Goal: Transaction & Acquisition: Book appointment/travel/reservation

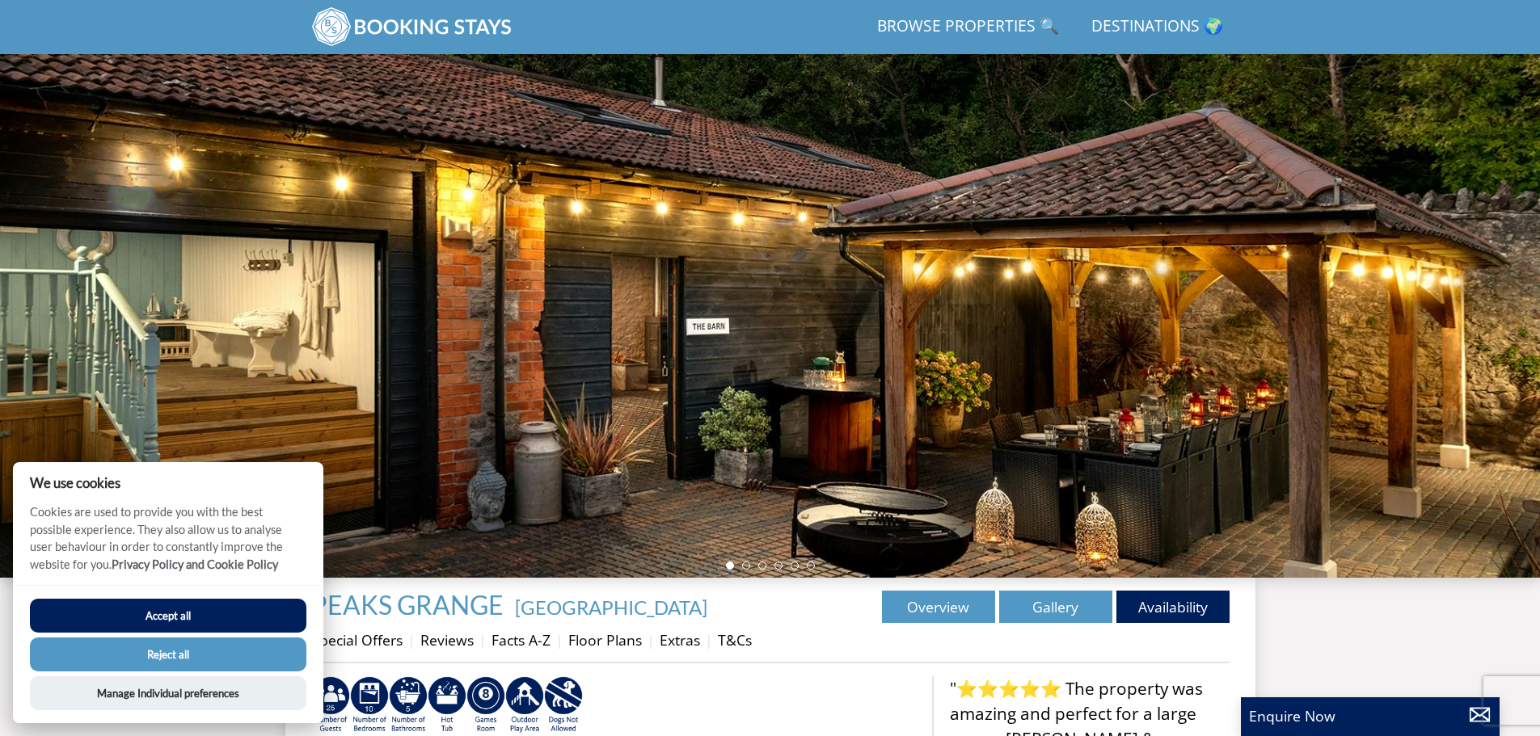
scroll to position [419, 0]
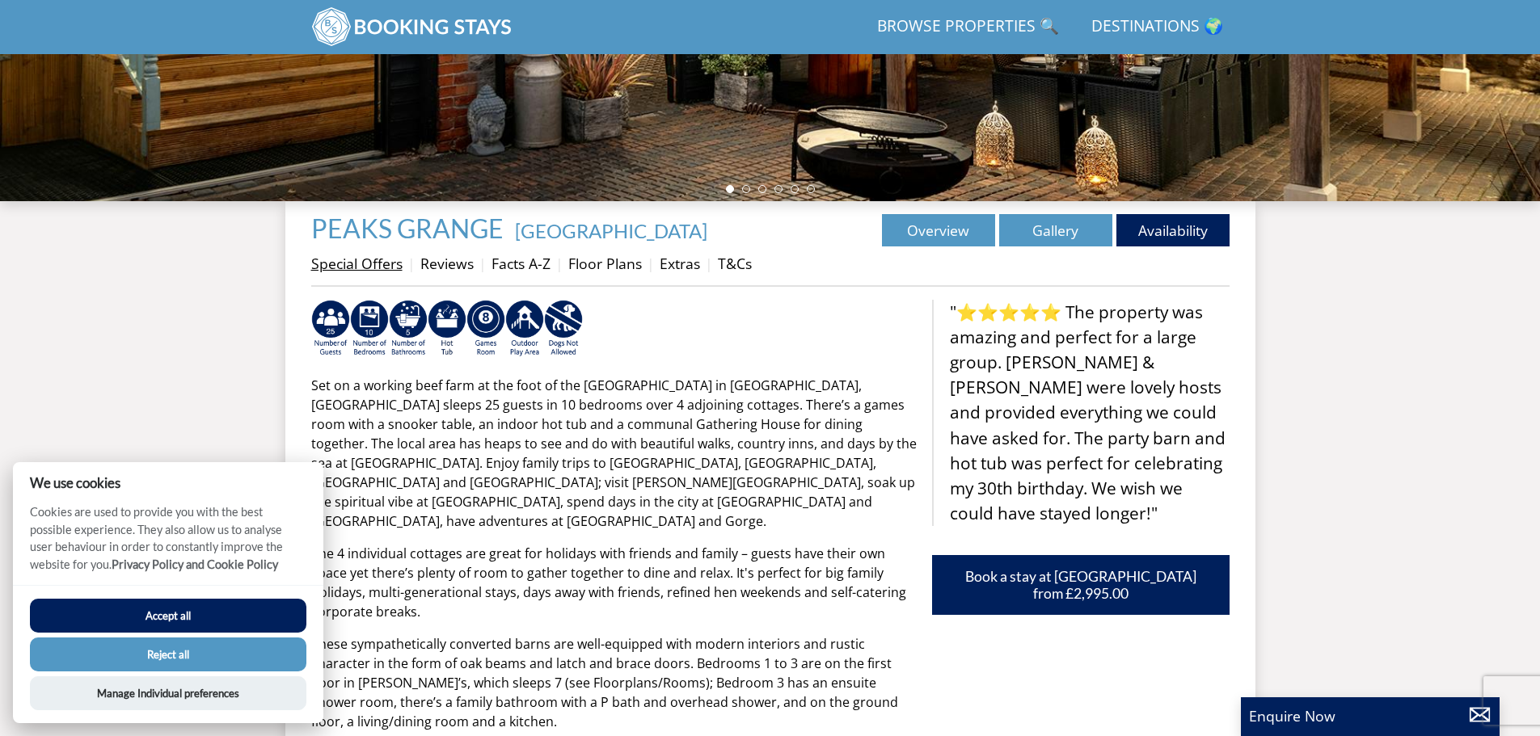
click at [312, 272] on link "Special Offers" at bounding box center [356, 263] width 91 height 19
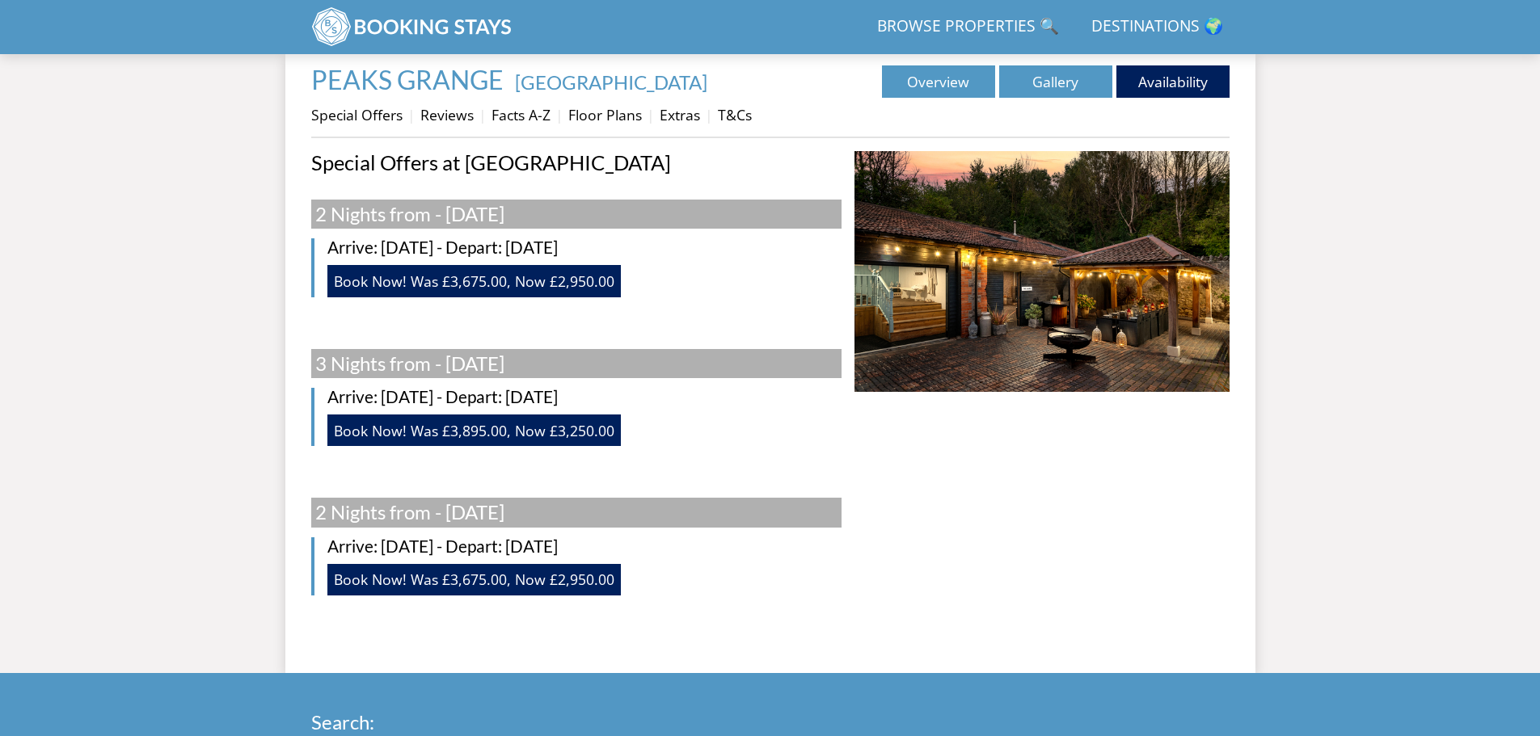
scroll to position [427, 0]
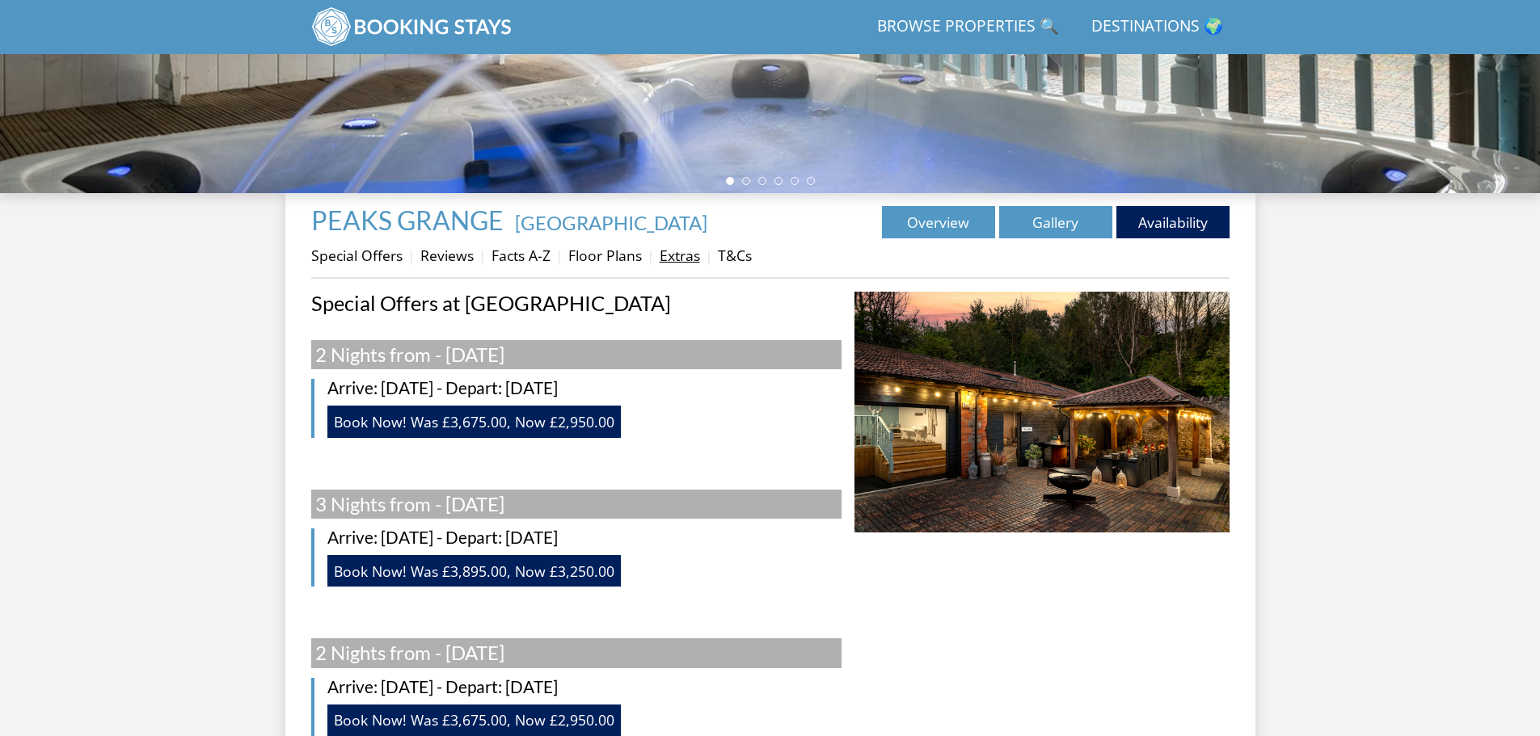
click at [682, 251] on link "Extras" at bounding box center [680, 255] width 40 height 19
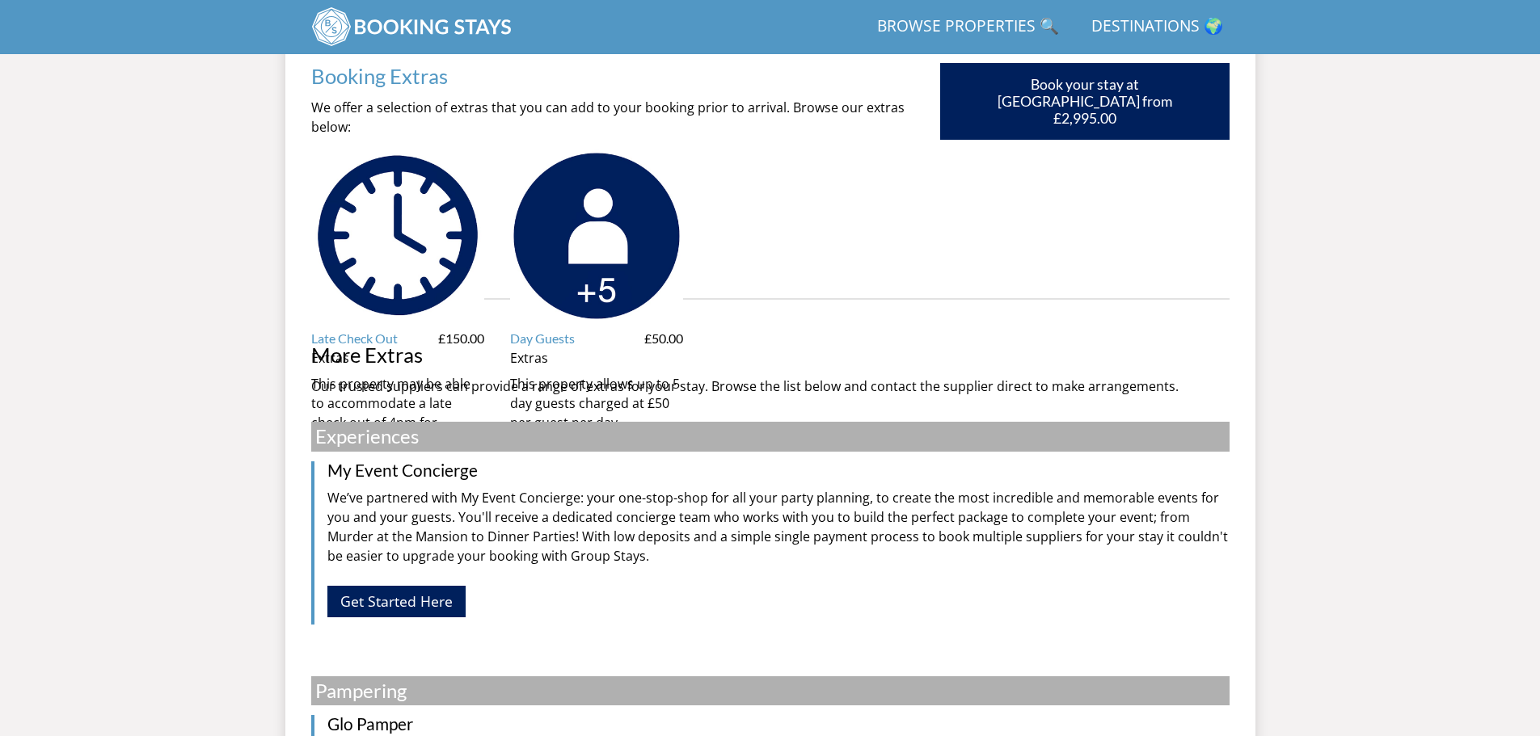
scroll to position [686, 0]
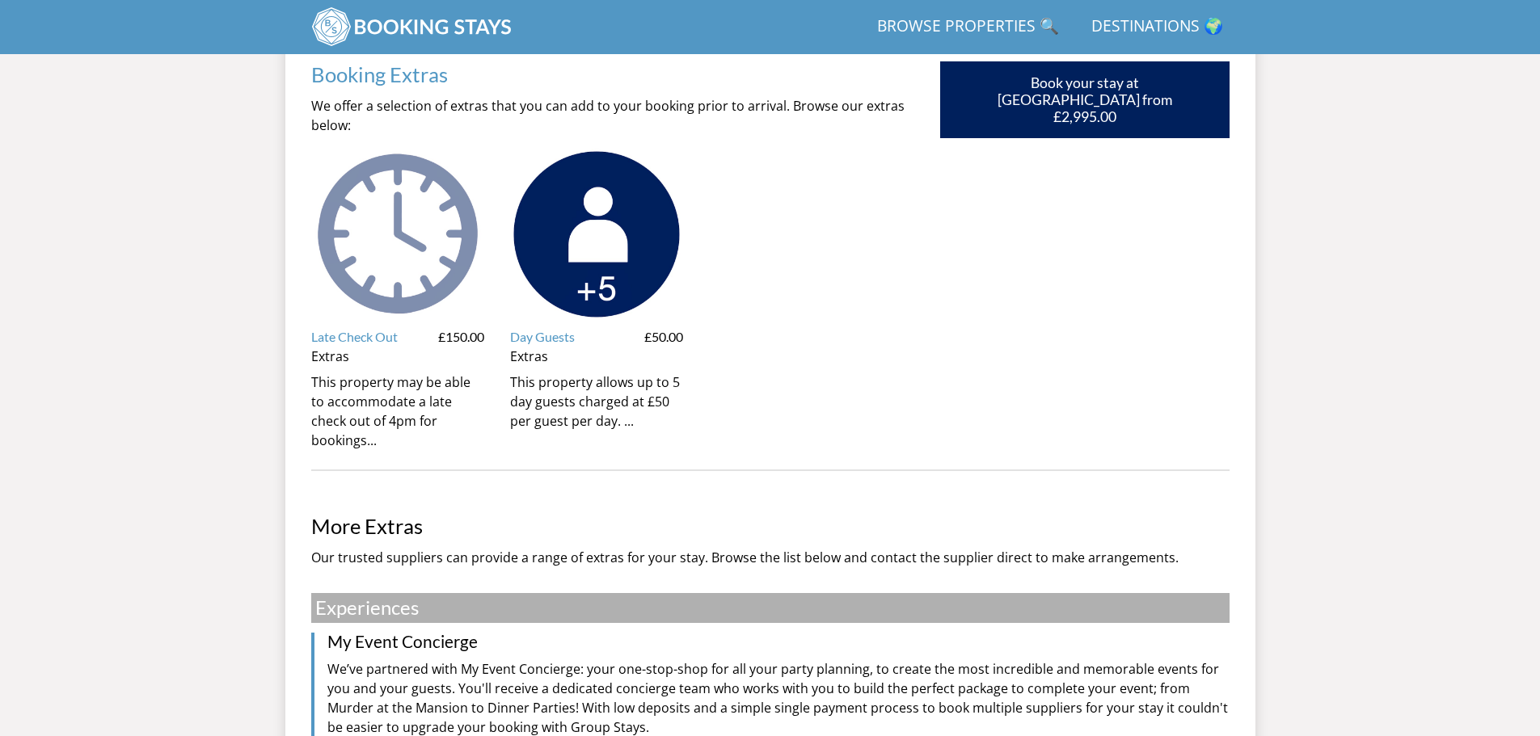
click at [400, 261] on img at bounding box center [397, 234] width 173 height 173
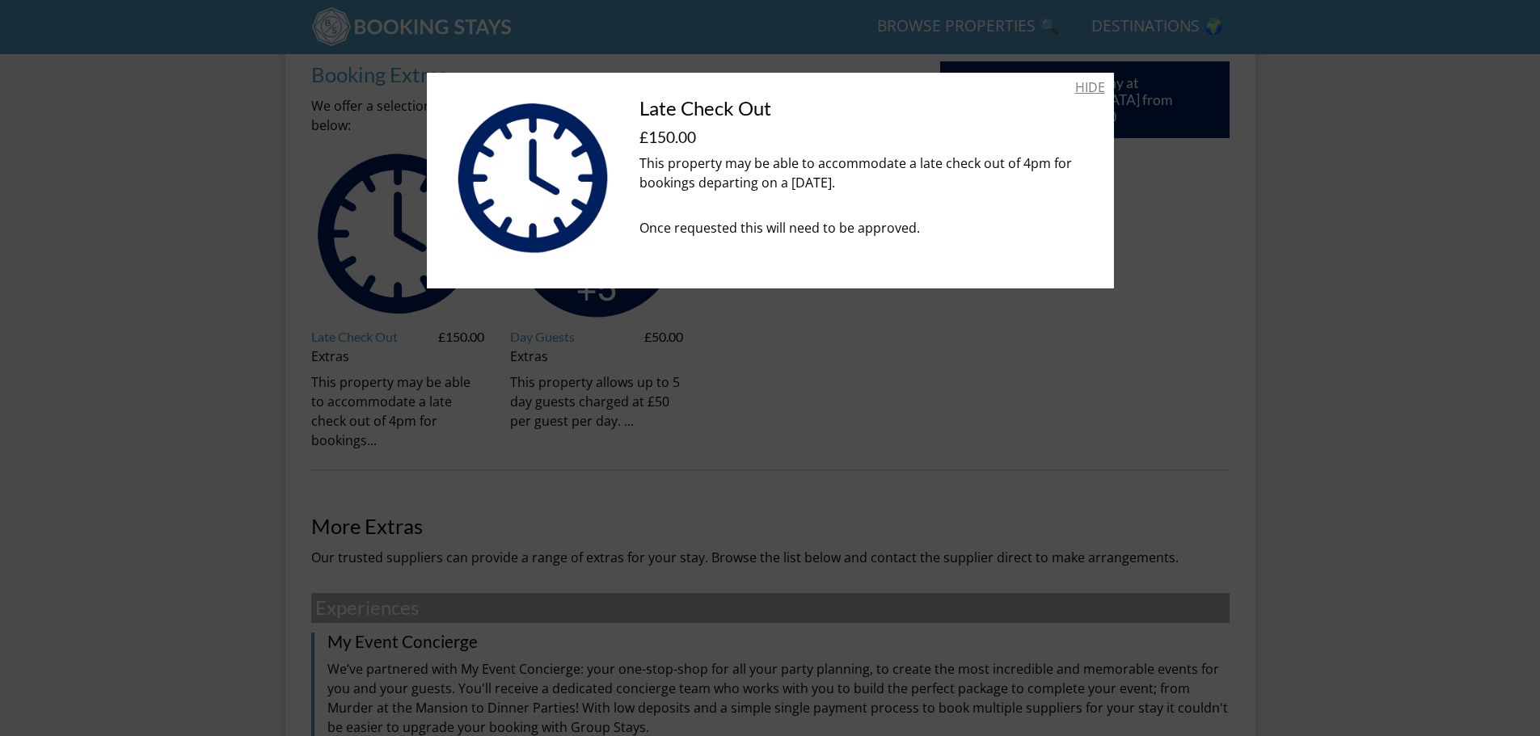
click at [1087, 87] on link "HIDE" at bounding box center [1090, 87] width 30 height 19
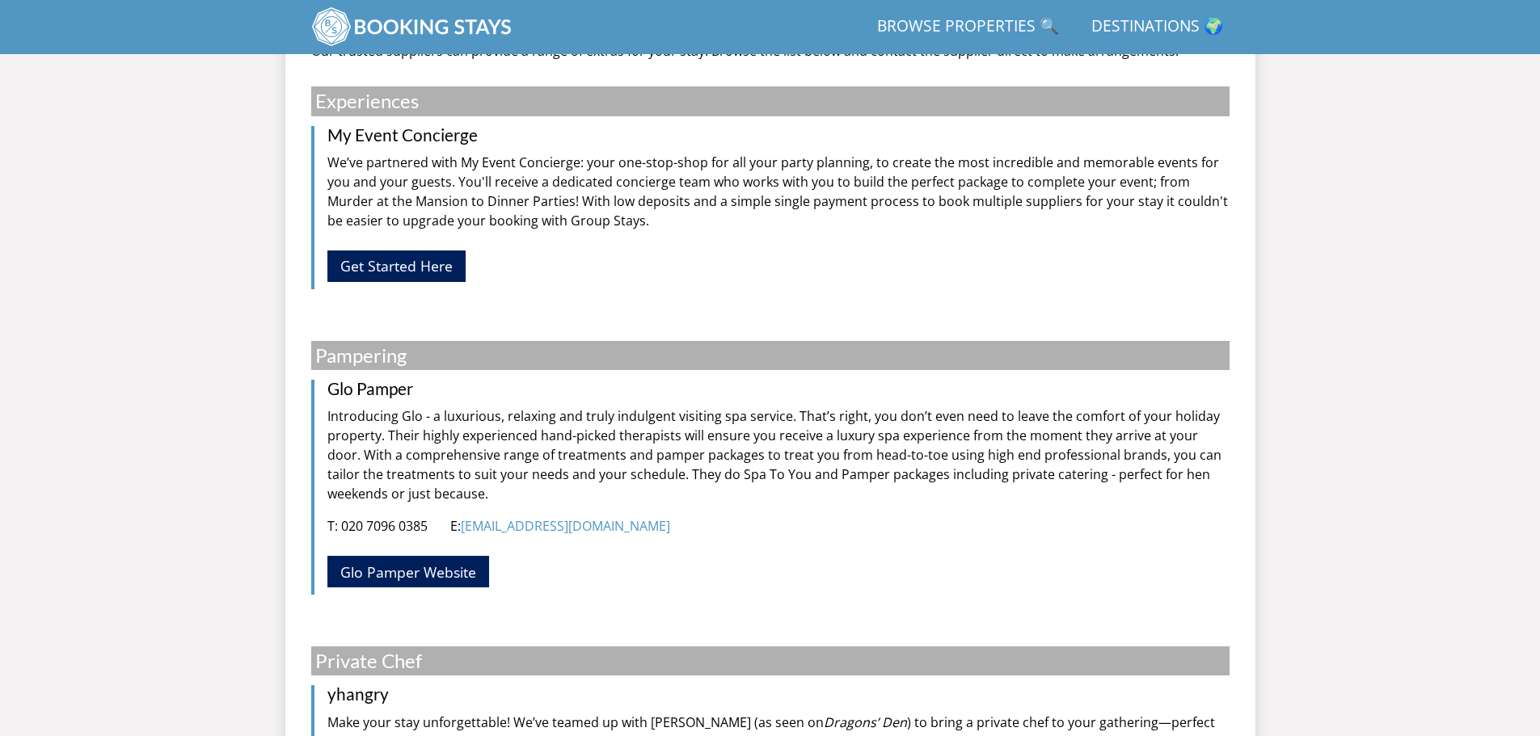
scroll to position [1414, 0]
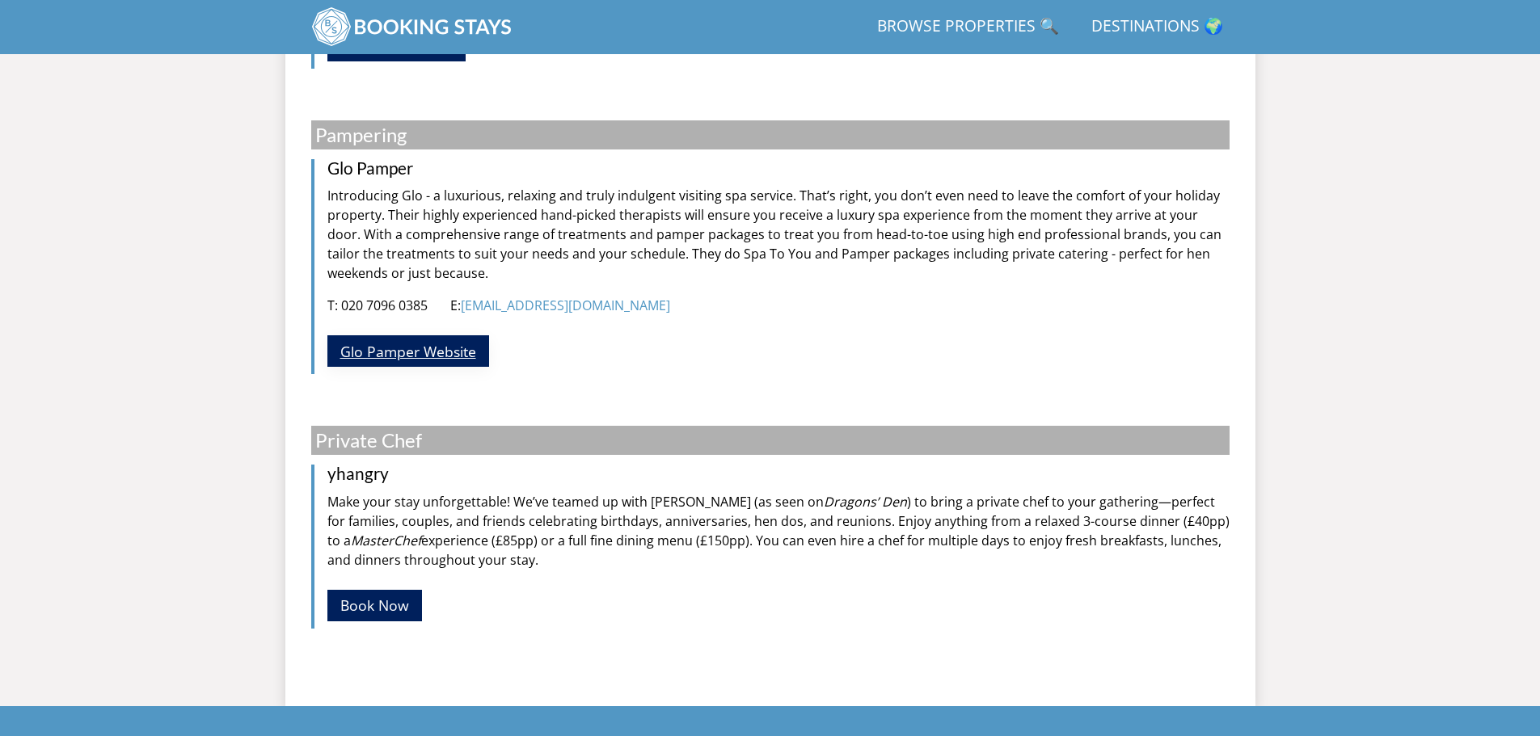
click at [436, 351] on link "Glo Pamper Website" at bounding box center [408, 351] width 162 height 32
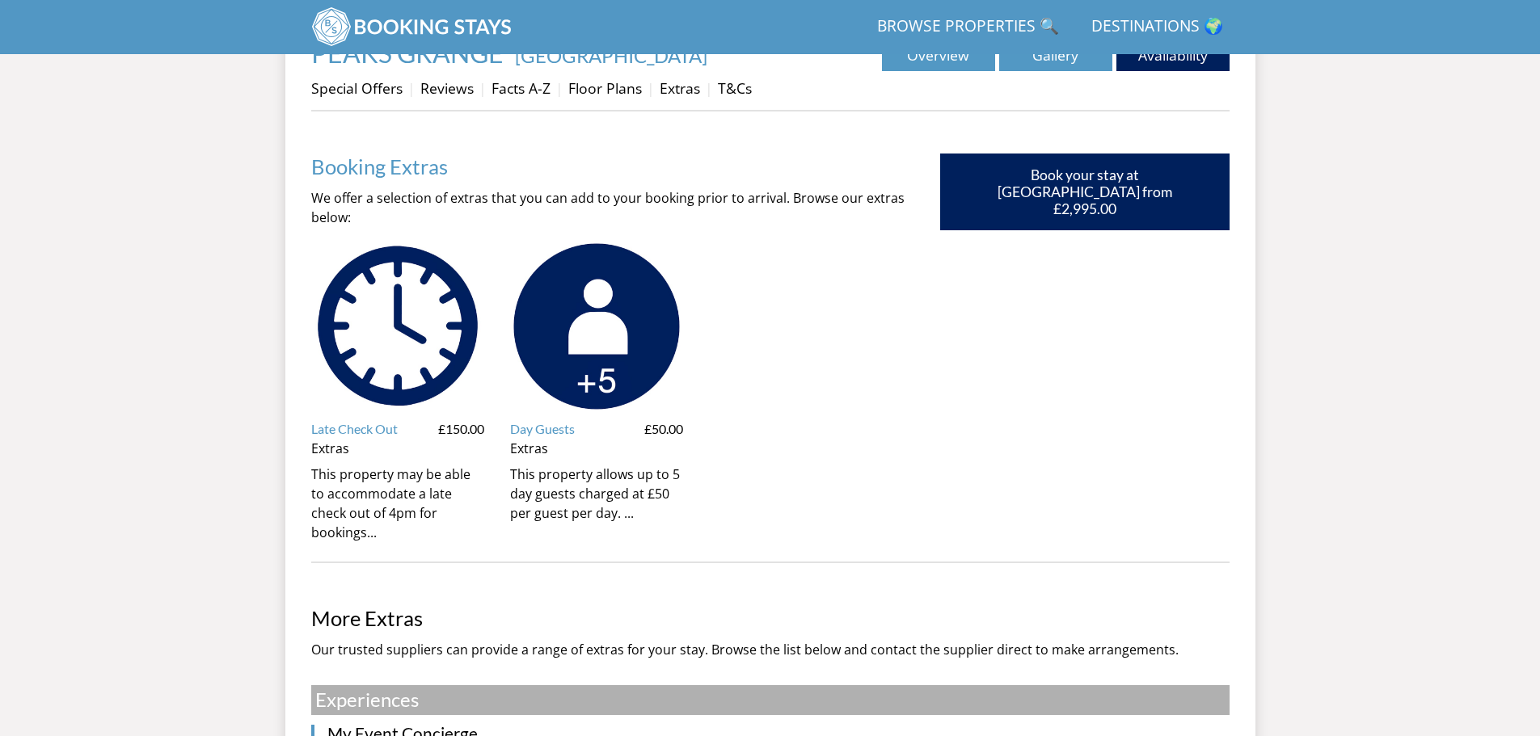
scroll to position [363, 0]
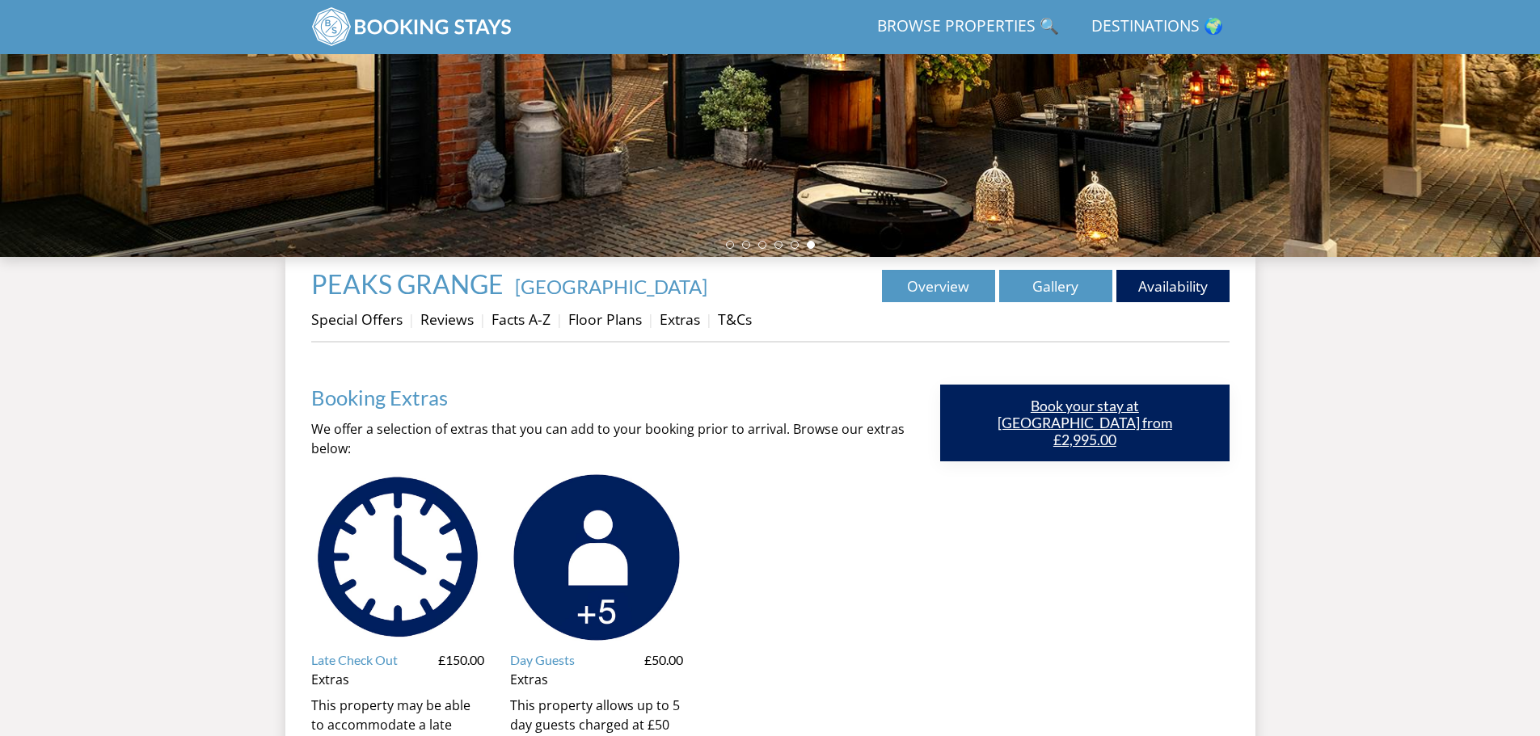
click at [1140, 419] on link "Book your stay at [GEOGRAPHIC_DATA] from £2,995.00" at bounding box center [1084, 423] width 289 height 77
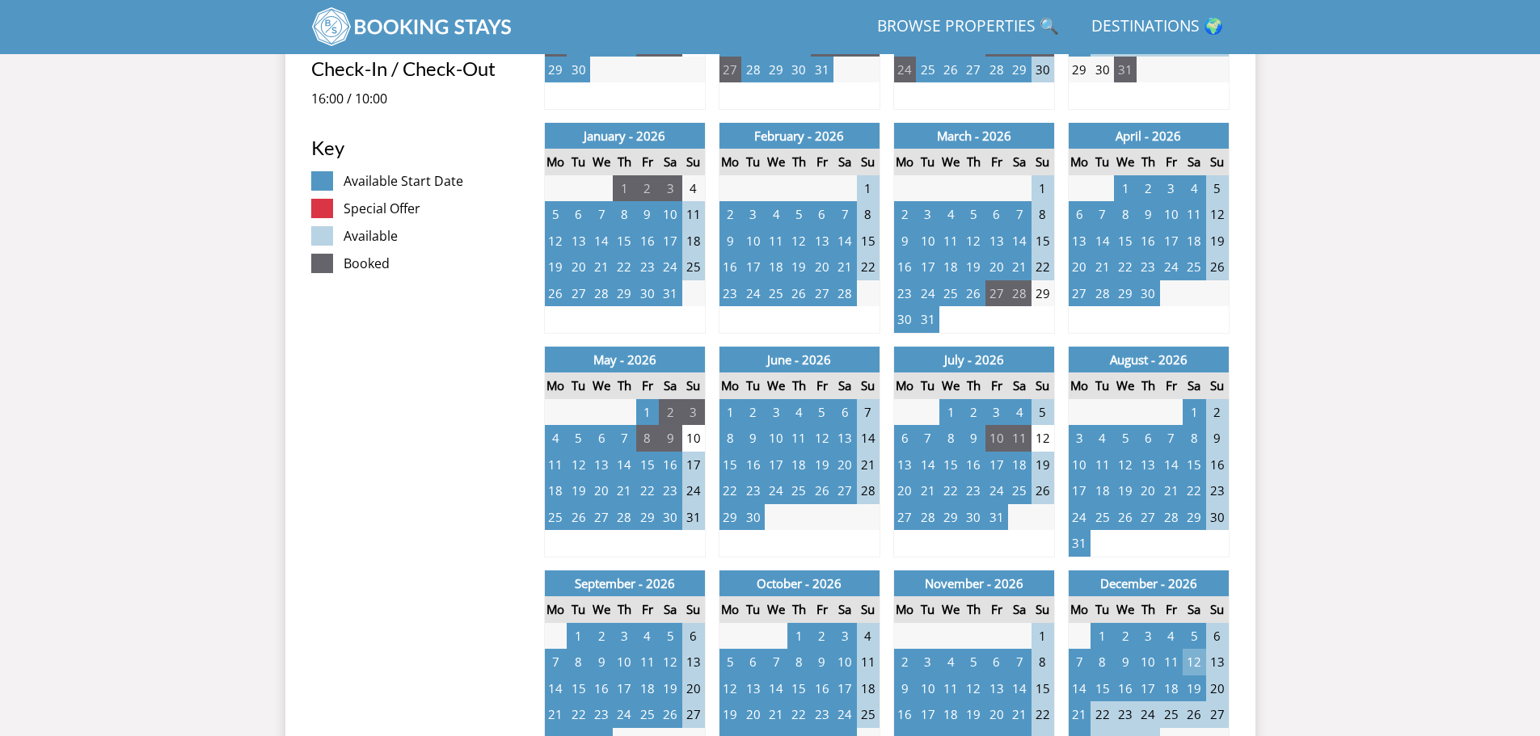
scroll to position [1091, 0]
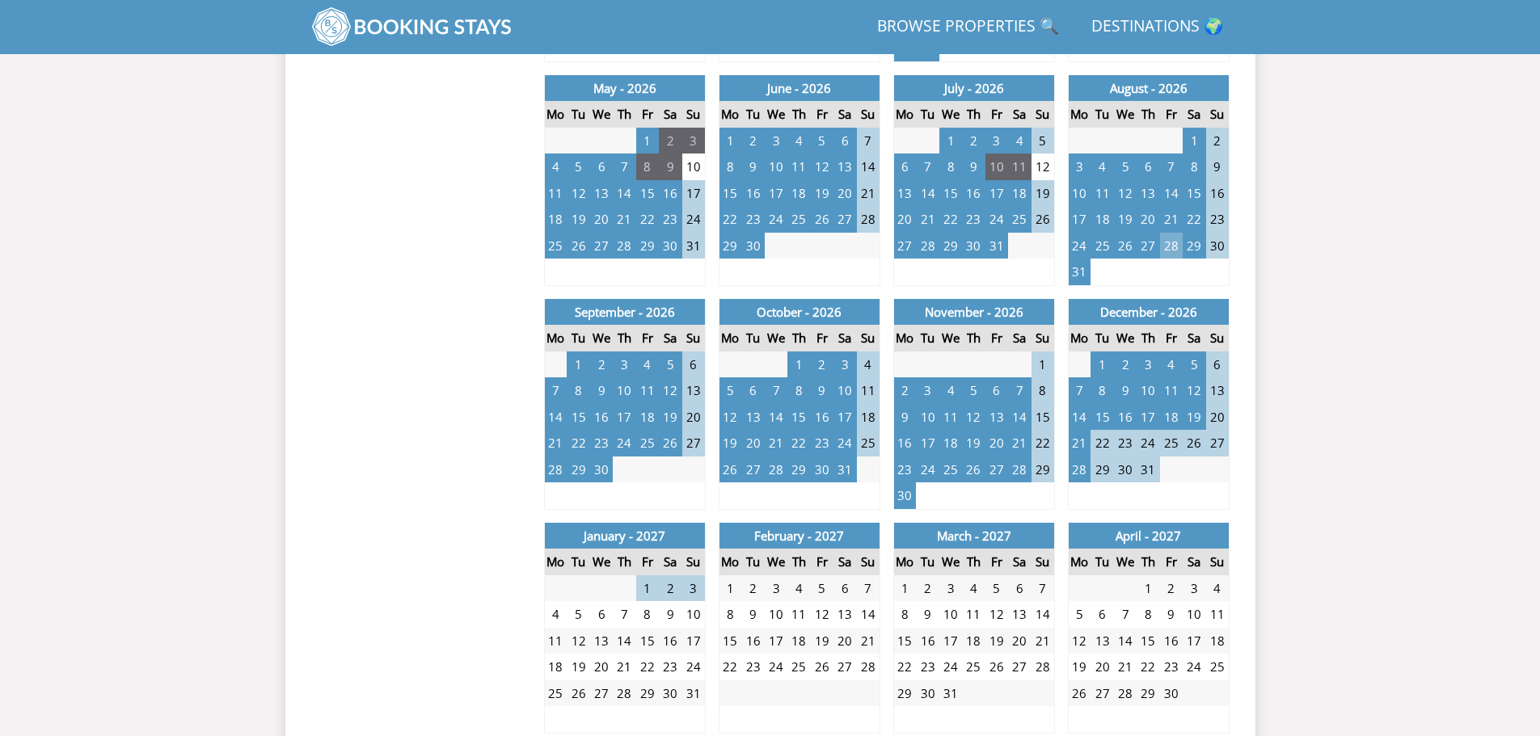
click at [1173, 243] on td "28" at bounding box center [1171, 246] width 23 height 27
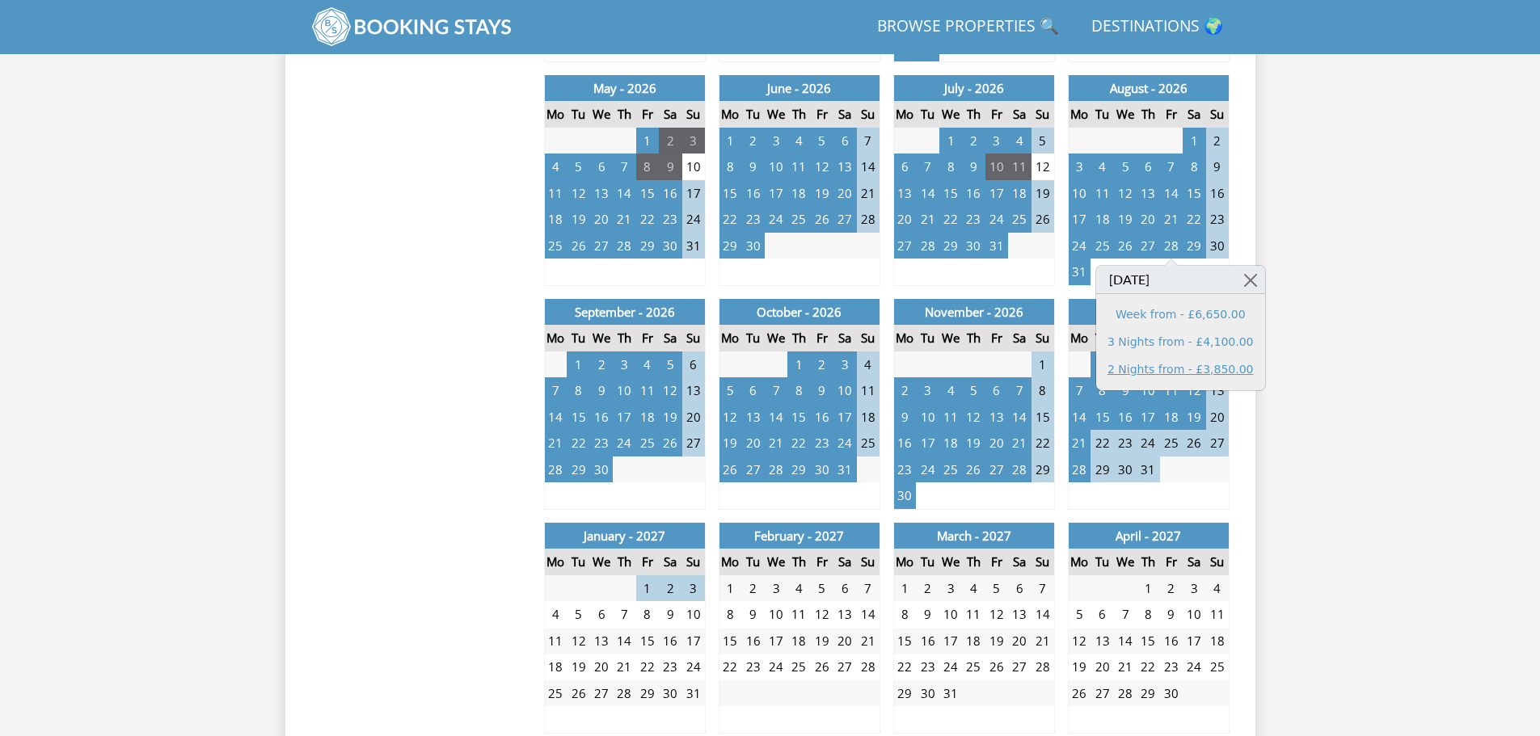
click at [1222, 369] on link "2 Nights from - £3,850.00" at bounding box center [1180, 369] width 146 height 17
